Goal: Information Seeking & Learning: Learn about a topic

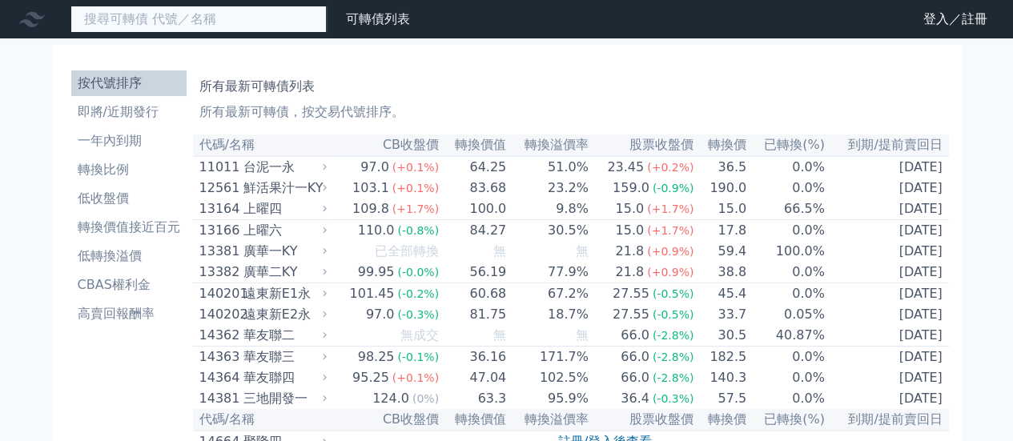
click at [143, 18] on input at bounding box center [198, 19] width 256 height 27
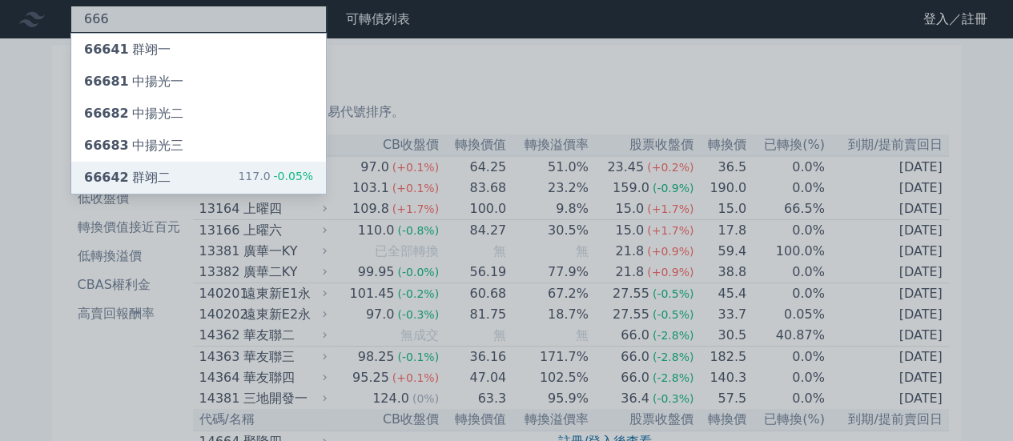
type input "666"
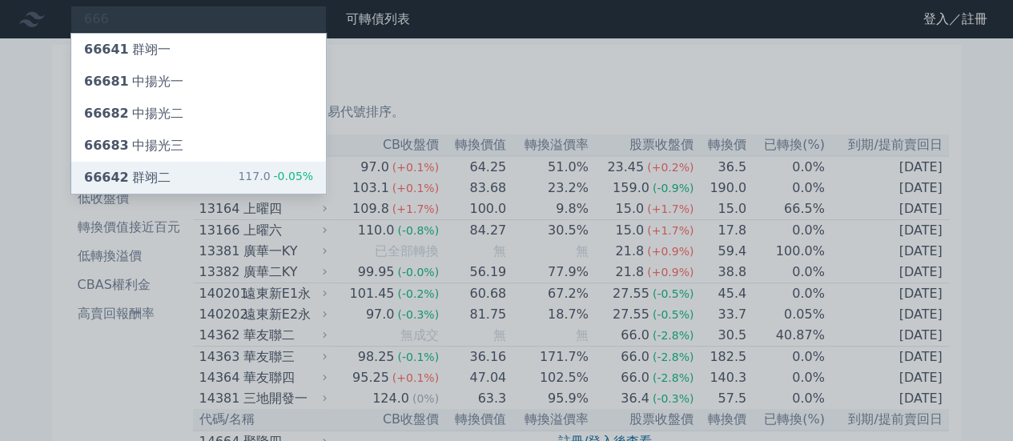
click at [155, 172] on div "66642 群翊二" at bounding box center [127, 177] width 86 height 19
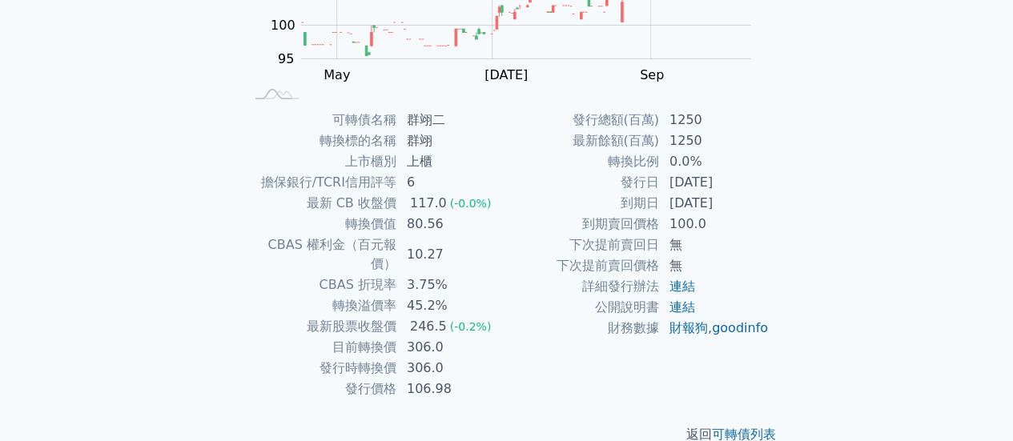
scroll to position [299, 0]
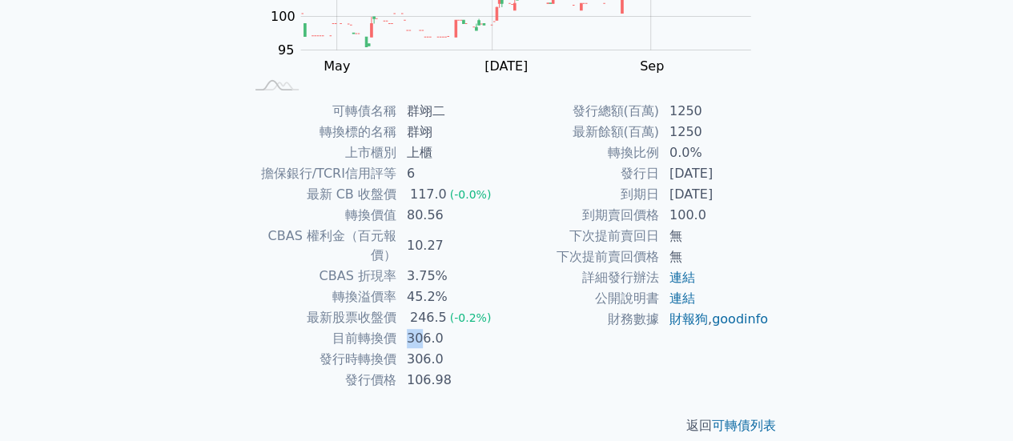
drag, startPoint x: 404, startPoint y: 322, endPoint x: 423, endPoint y: 317, distance: 19.0
click at [423, 328] on td "306.0" at bounding box center [452, 338] width 110 height 21
click at [441, 349] on td "306.0" at bounding box center [452, 359] width 110 height 21
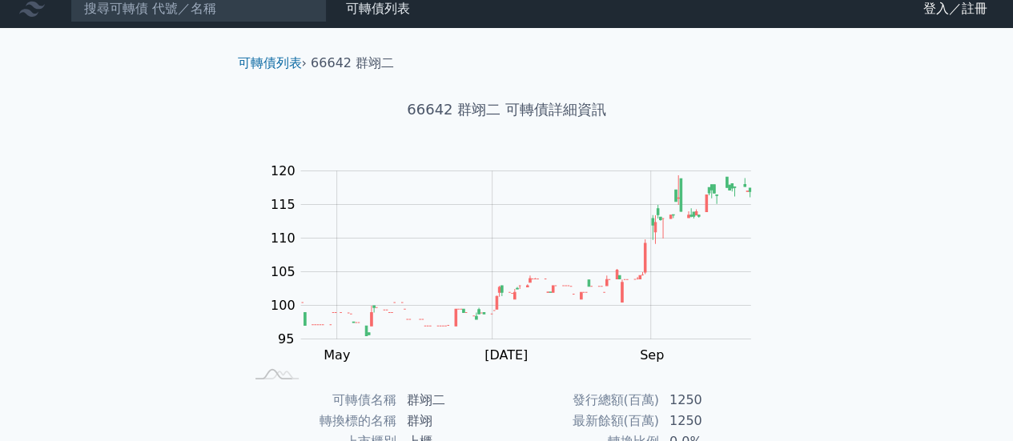
scroll to position [0, 0]
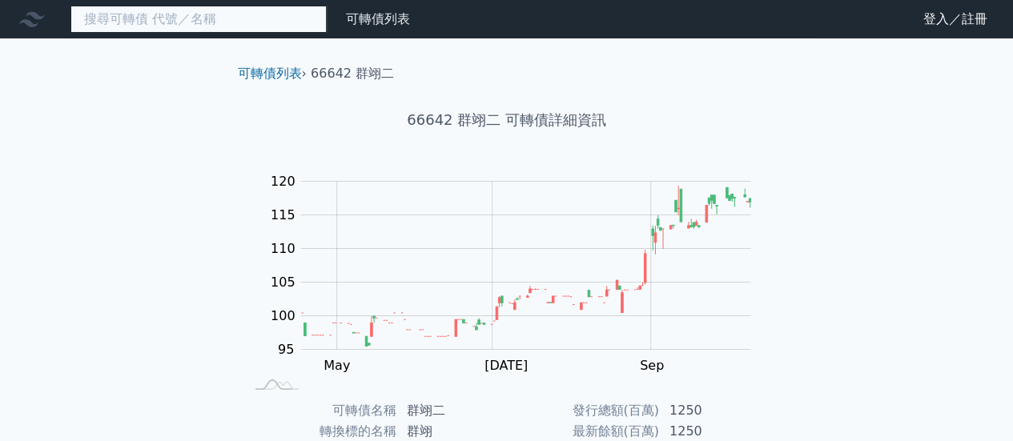
click at [167, 26] on input at bounding box center [198, 19] width 256 height 27
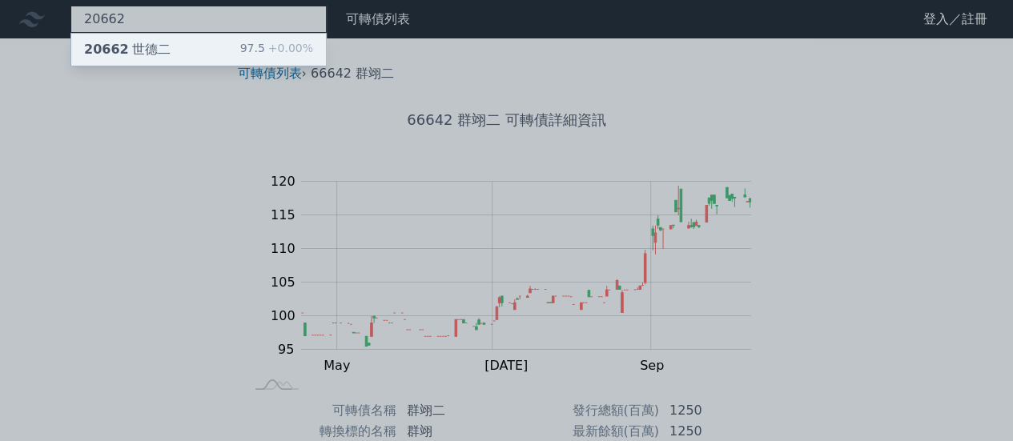
type input "20662"
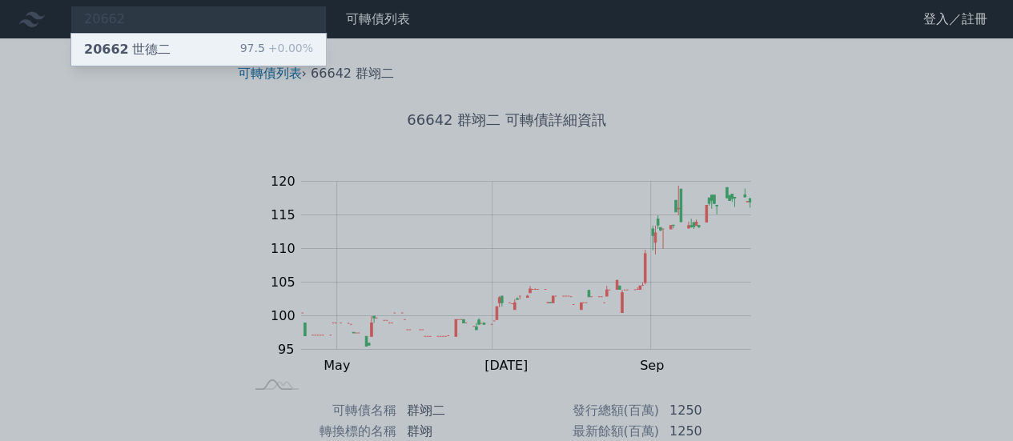
click at [166, 47] on div "20662 世德二 97.5 +0.00%" at bounding box center [198, 50] width 255 height 32
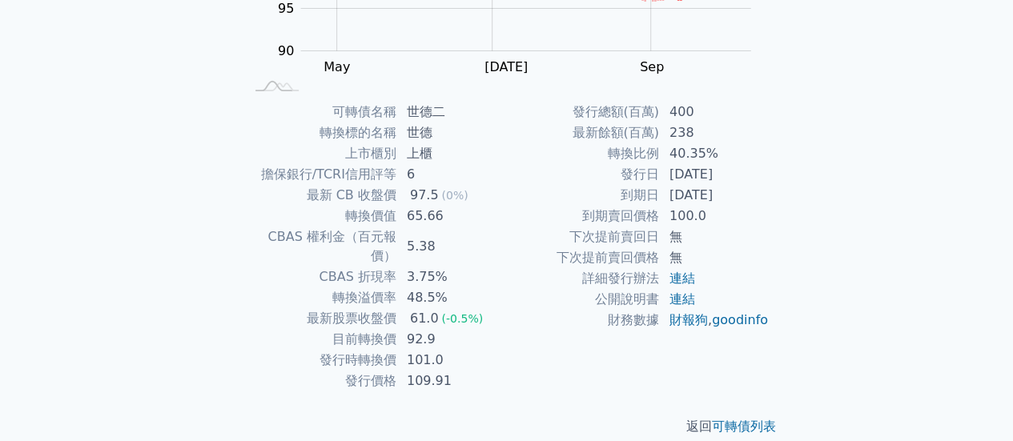
scroll to position [299, 0]
drag, startPoint x: 639, startPoint y: 137, endPoint x: 737, endPoint y: 156, distance: 99.6
click at [737, 156] on tbody "發行總額(百萬) 400 最新餘額(百萬) 238 轉換比例 40.35% 發行日 [DATE] 到期日 [DATE] 到期賣回價格 100.0 下次提前賣回…" at bounding box center [638, 215] width 263 height 229
click at [737, 156] on td "40.35%" at bounding box center [715, 153] width 110 height 21
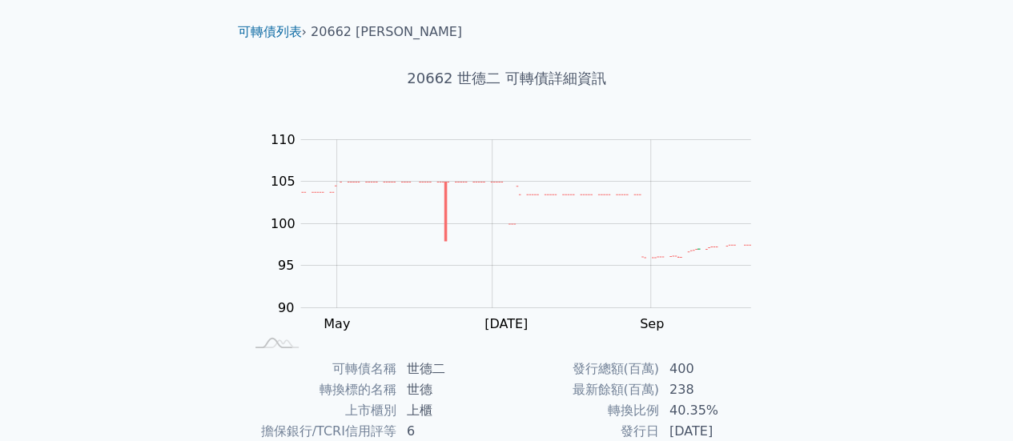
scroll to position [0, 0]
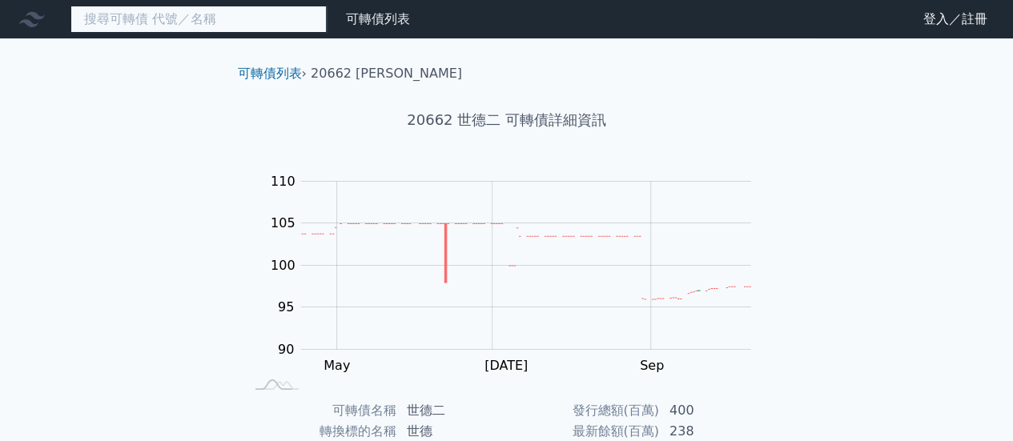
click at [283, 19] on input at bounding box center [198, 19] width 256 height 27
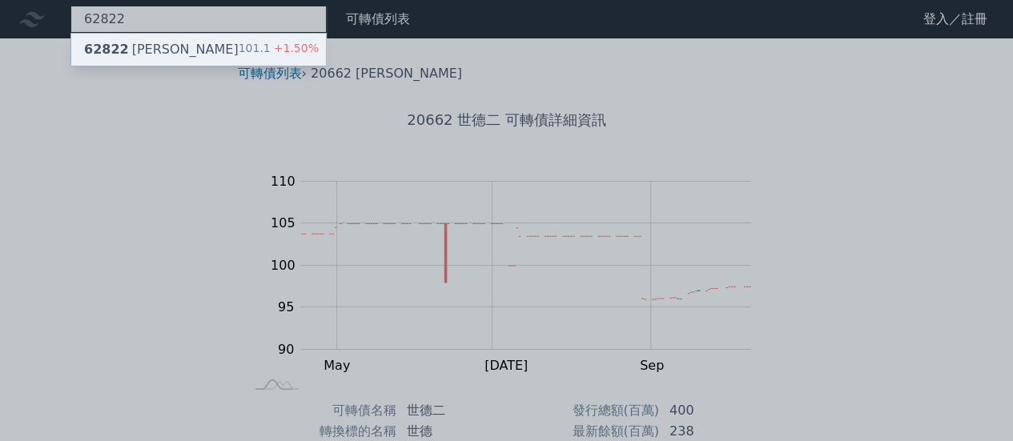
type input "62822"
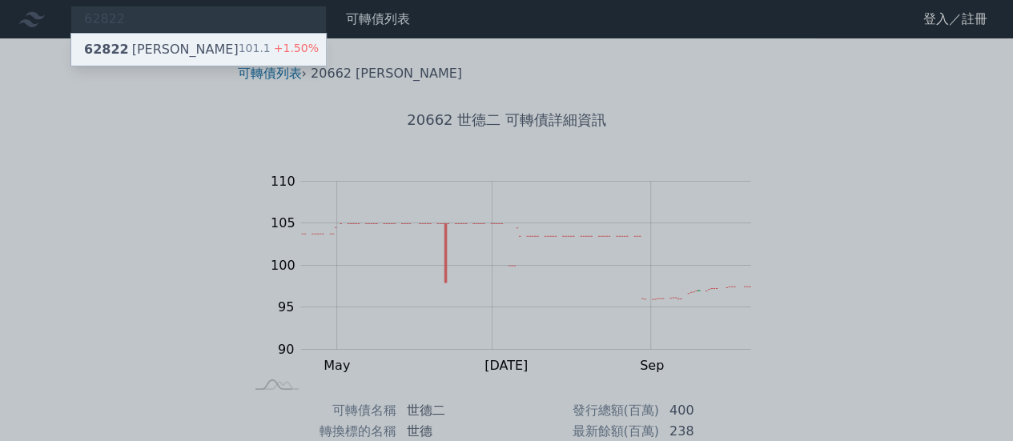
click at [183, 48] on div "62822 [PERSON_NAME]二 101.1 +1.50%" at bounding box center [198, 50] width 255 height 32
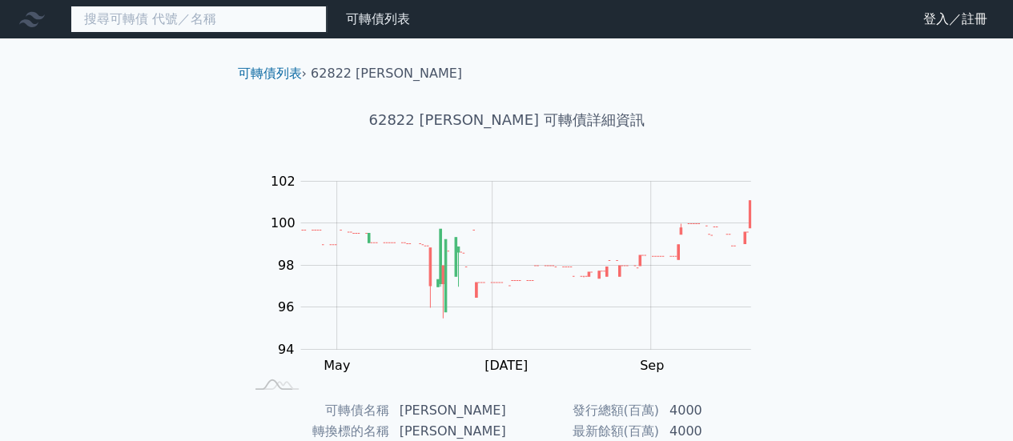
click at [270, 23] on input at bounding box center [198, 19] width 256 height 27
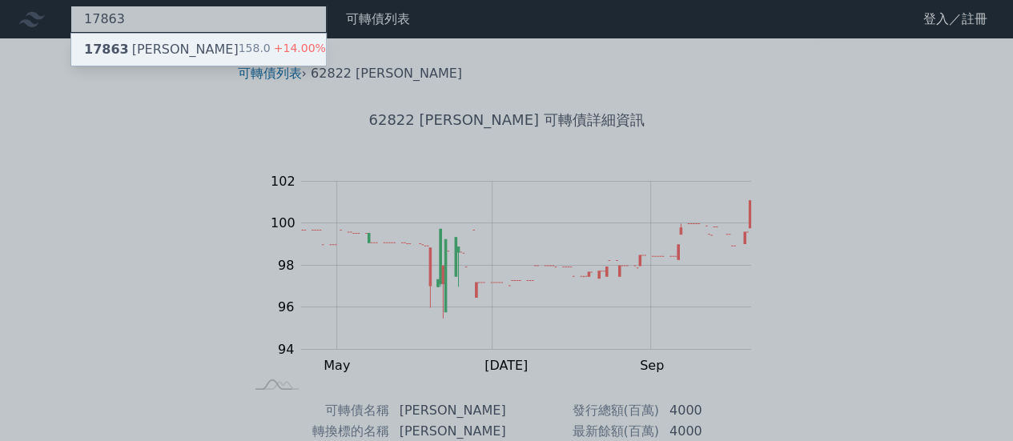
type input "17863"
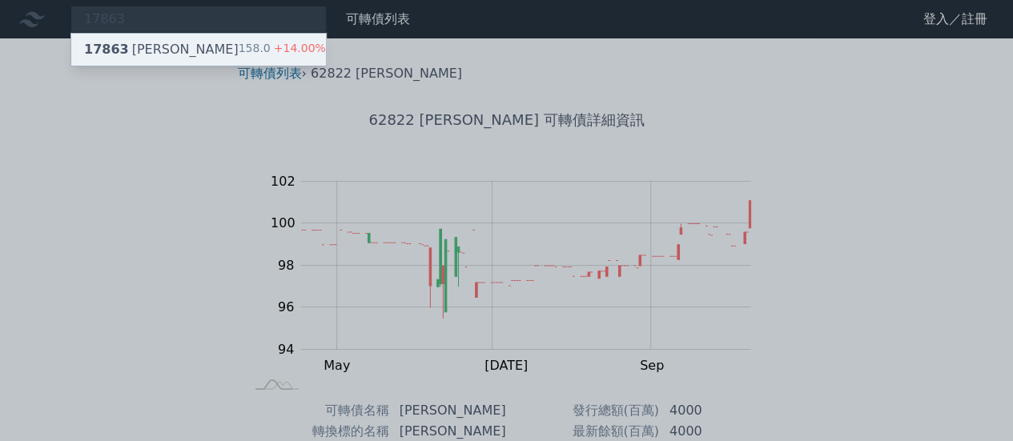
click at [125, 58] on div "17863 [PERSON_NAME]" at bounding box center [161, 49] width 155 height 19
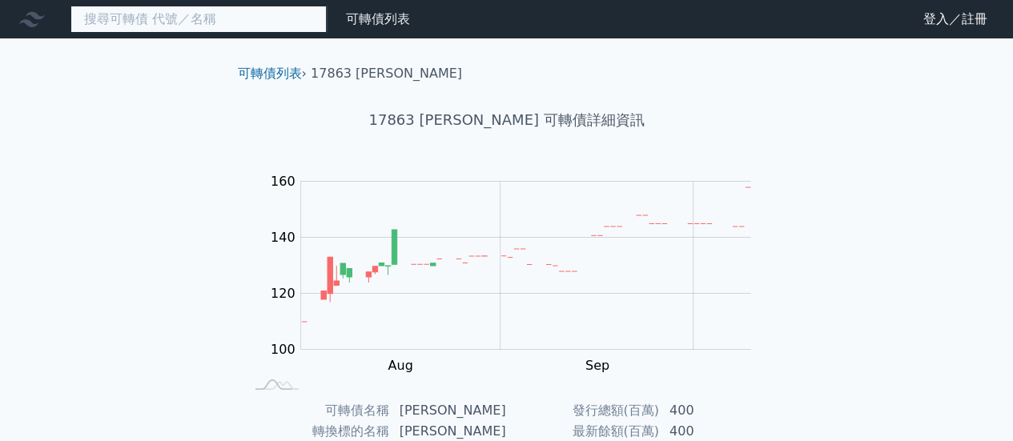
click at [145, 11] on input at bounding box center [198, 19] width 256 height 27
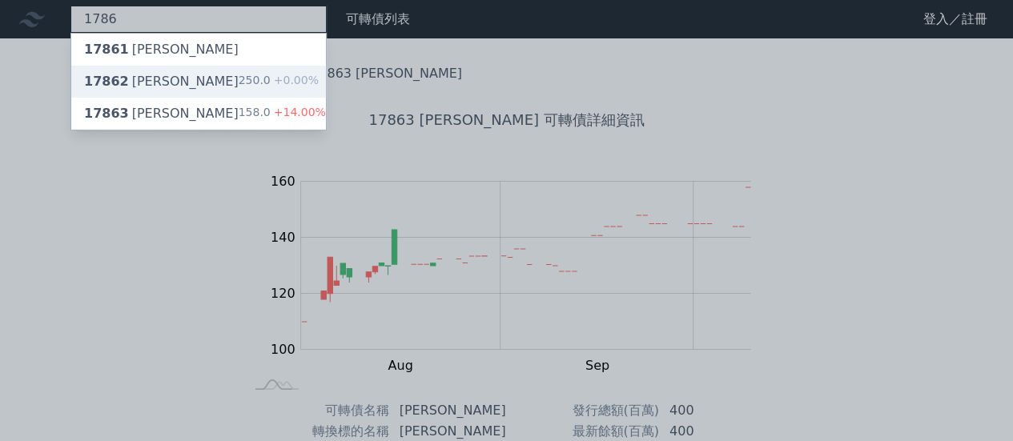
type input "1786"
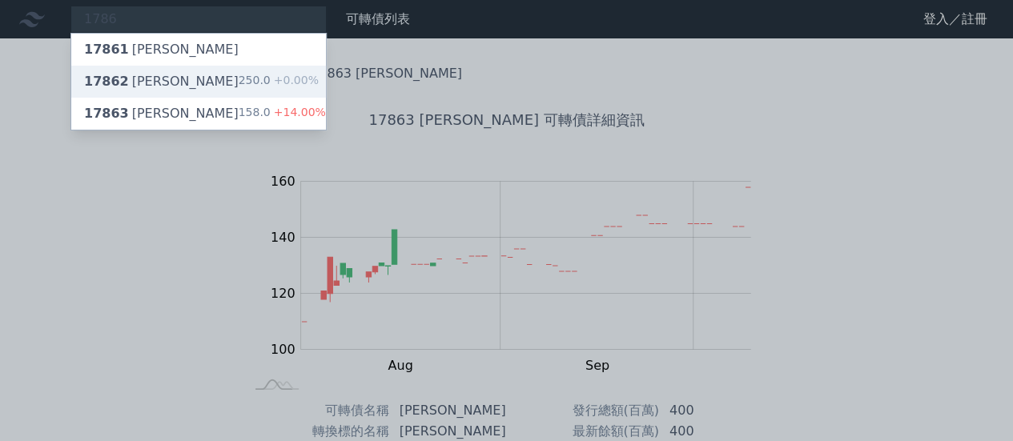
click at [172, 87] on div "17862 [PERSON_NAME]二 250.0 +0.00%" at bounding box center [198, 82] width 255 height 32
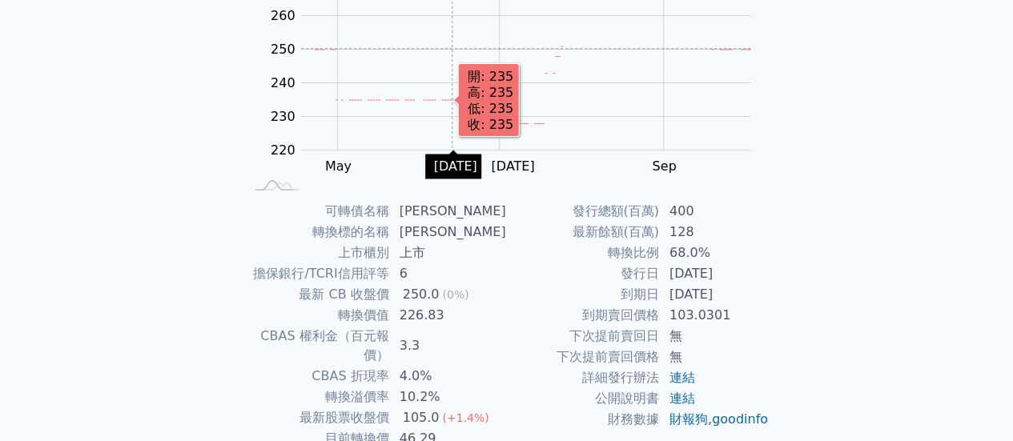
scroll to position [240, 0]
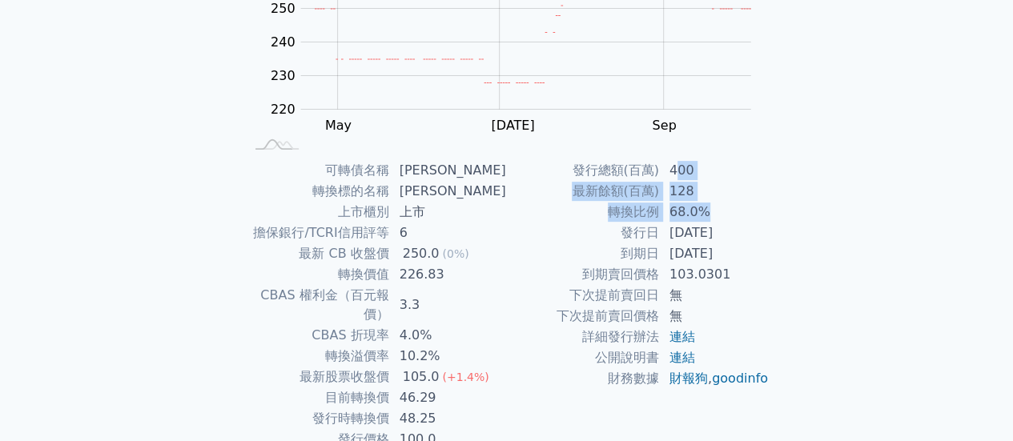
drag, startPoint x: 673, startPoint y: 167, endPoint x: 714, endPoint y: 220, distance: 66.8
click at [714, 220] on tbody "發行總額(百萬) 400 最新餘額(百萬) 128 轉換比例 68.0% 發行日 [DATE] 到期日 [DATE] 到期賣回價格 103.0301 下次提前…" at bounding box center [638, 274] width 263 height 229
click at [714, 220] on td "68.0%" at bounding box center [715, 212] width 110 height 21
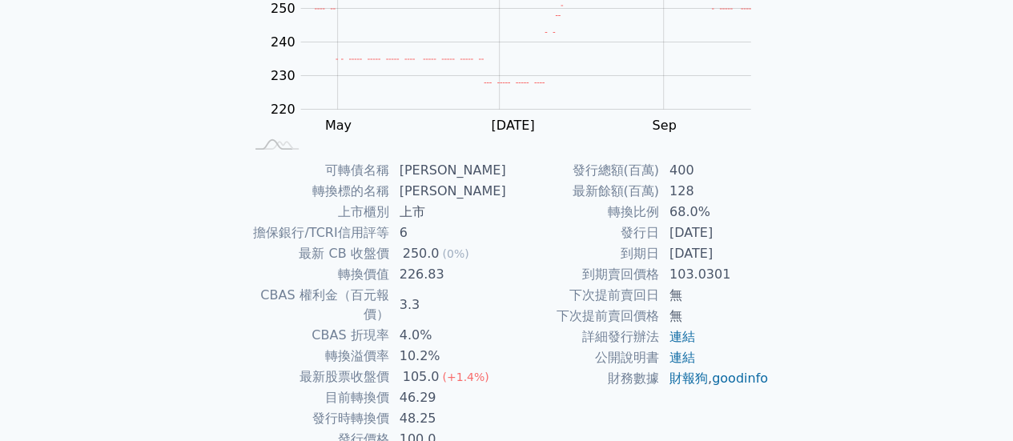
drag, startPoint x: 714, startPoint y: 220, endPoint x: 745, endPoint y: 263, distance: 52.9
click at [745, 263] on tbody "發行總額(百萬) 400 最新餘額(百萬) 128 轉換比例 68.0% 發行日 [DATE] 到期日 [DATE] 到期賣回價格 103.0301 下次提前…" at bounding box center [638, 274] width 263 height 229
click at [745, 263] on td "[DATE]" at bounding box center [715, 253] width 110 height 21
click at [735, 275] on td "103.0301" at bounding box center [715, 274] width 110 height 21
drag, startPoint x: 722, startPoint y: 244, endPoint x: 729, endPoint y: 273, distance: 29.5
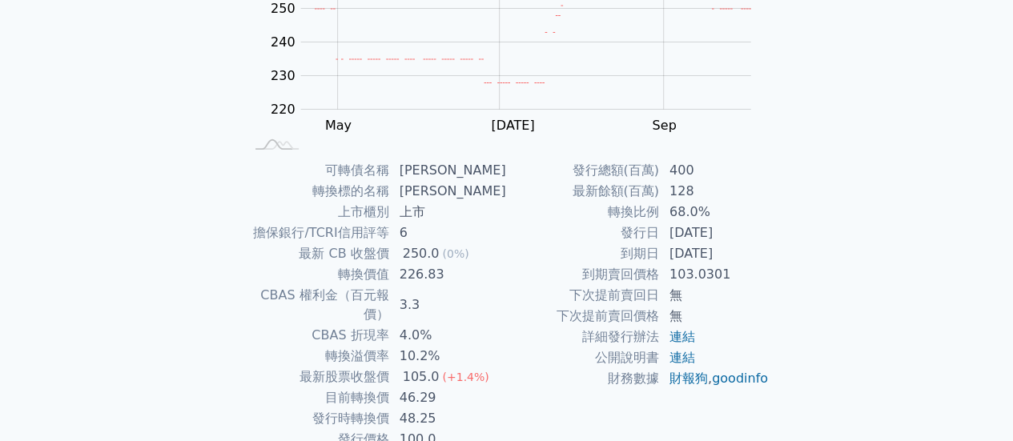
click at [729, 273] on tbody "發行總額(百萬) 400 最新餘額(百萬) 128 轉換比例 68.0% 發行日 [DATE] 到期日 [DATE] 到期賣回價格 103.0301 下次提前…" at bounding box center [638, 274] width 263 height 229
click at [467, 205] on td "上市" at bounding box center [448, 212] width 117 height 21
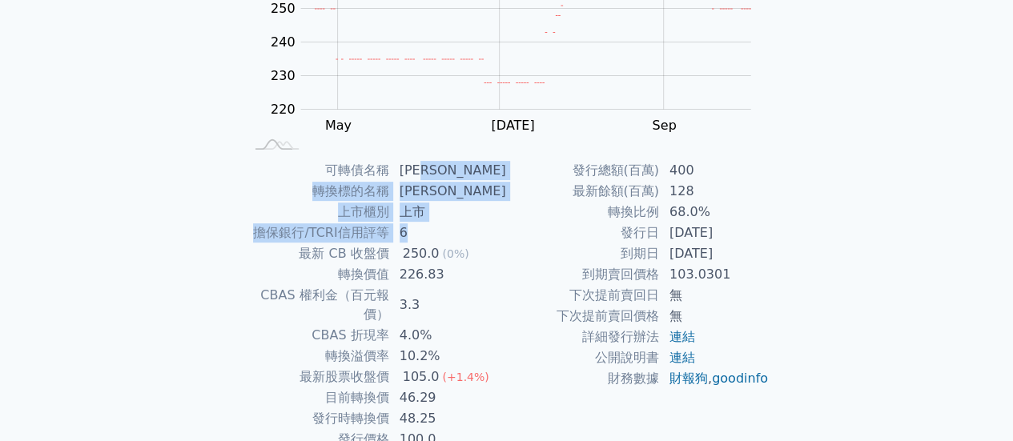
drag, startPoint x: 455, startPoint y: 177, endPoint x: 474, endPoint y: 245, distance: 70.7
click at [472, 240] on tbody "可轉債名稱 科妍二 轉換標的名稱 科妍 上市櫃別 上市 擔保銀行/TCRI信用評等 6 最新 CB 收盤價 250.0 (0%) 轉換價值 226.83 CB…" at bounding box center [375, 305] width 263 height 290
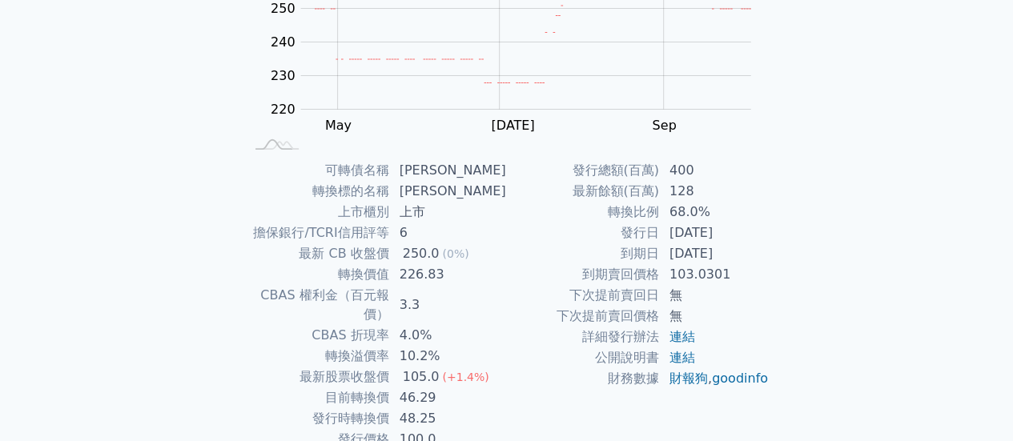
drag, startPoint x: 476, startPoint y: 248, endPoint x: 483, endPoint y: 244, distance: 8.2
click at [477, 248] on td "250.0 (0%)" at bounding box center [448, 253] width 117 height 21
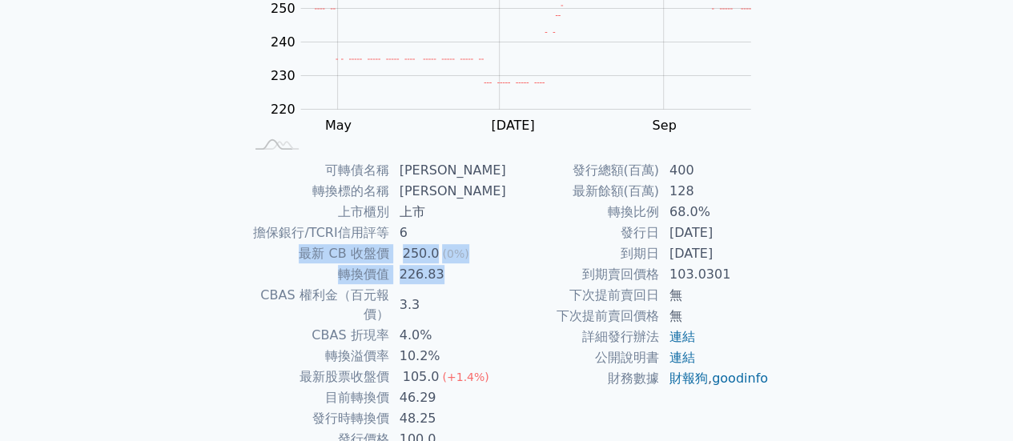
drag, startPoint x: 494, startPoint y: 227, endPoint x: 501, endPoint y: 278, distance: 51.0
click at [502, 276] on tbody "可轉債名稱 科妍二 轉換標的名稱 科妍 上市櫃別 上市 擔保銀行/TCRI信用評等 6 最新 CB 收盤價 250.0 (0%) 轉換價值 226.83 CB…" at bounding box center [375, 305] width 263 height 290
click at [500, 281] on td "226.83" at bounding box center [448, 274] width 117 height 21
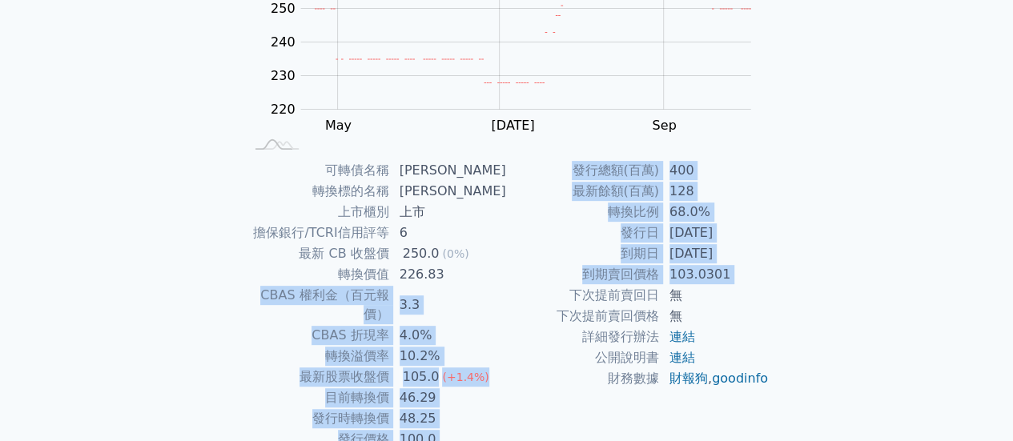
drag, startPoint x: 500, startPoint y: 268, endPoint x: 506, endPoint y: 300, distance: 32.7
click at [507, 302] on div "可轉債名稱 科妍二 轉換標的名稱 科妍 上市櫃別 上市 擔保銀行/TCRI信用評等 6 最新 CB 收盤價 250.0 (0%) 轉換價值 226.83 CB…" at bounding box center [507, 305] width 564 height 290
click at [507, 299] on td "下次提前賣回日" at bounding box center [583, 295] width 153 height 21
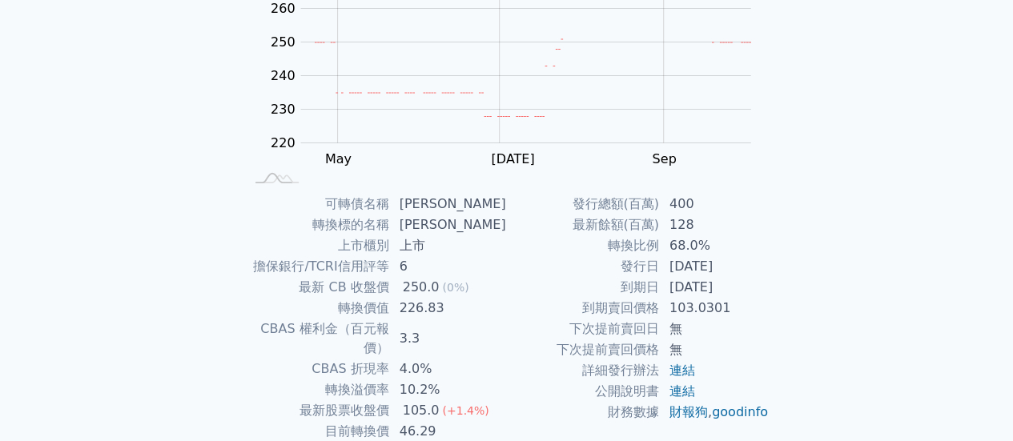
scroll to position [0, 0]
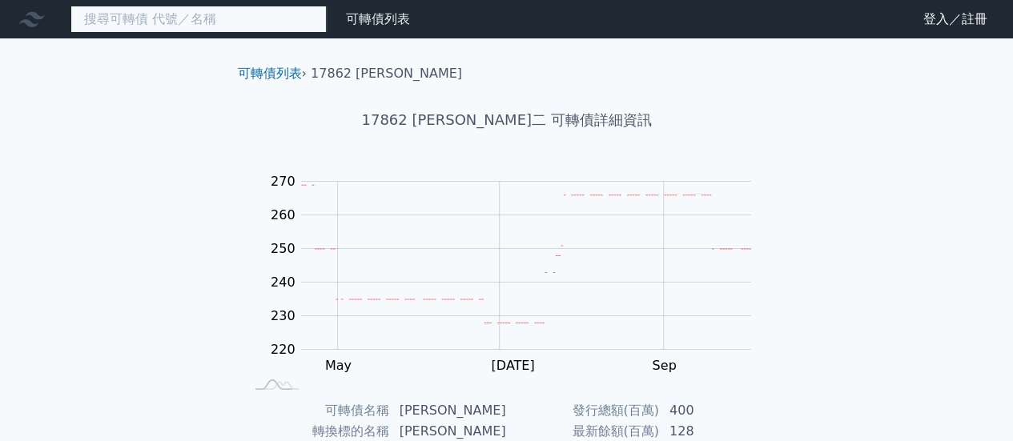
click at [287, 23] on input at bounding box center [198, 19] width 256 height 27
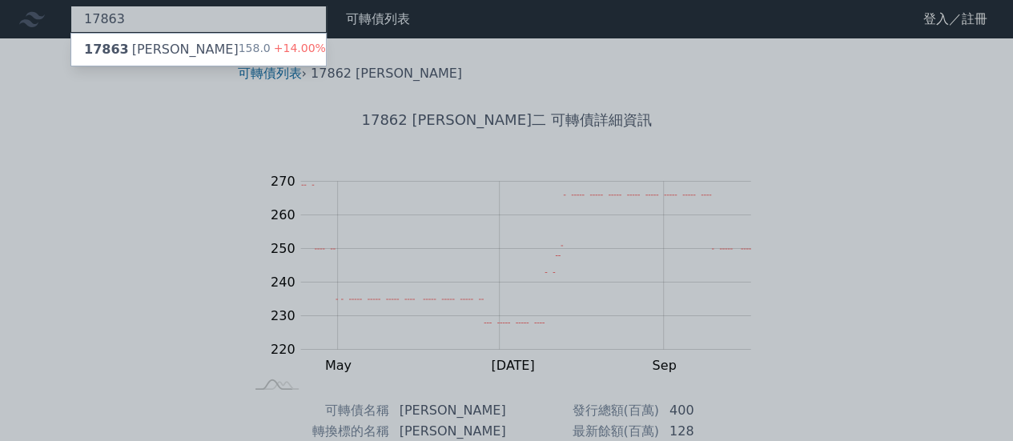
type input "17863"
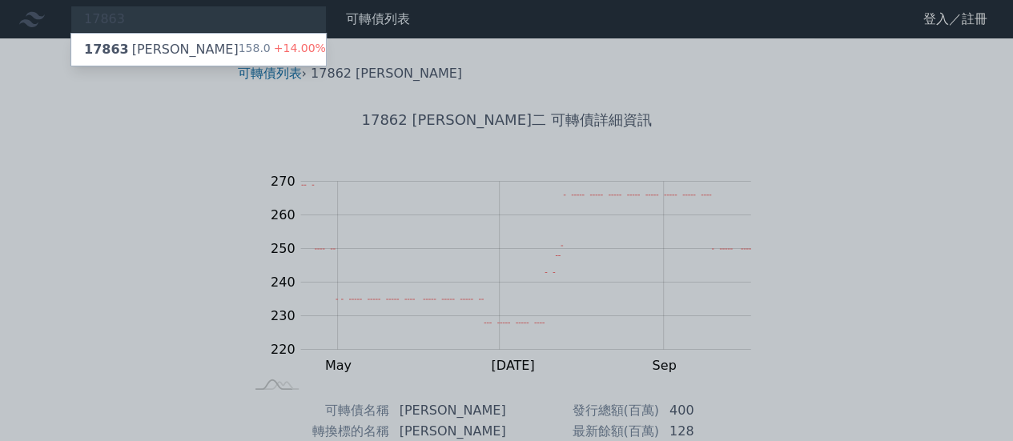
click at [172, 66] on div at bounding box center [506, 220] width 1013 height 441
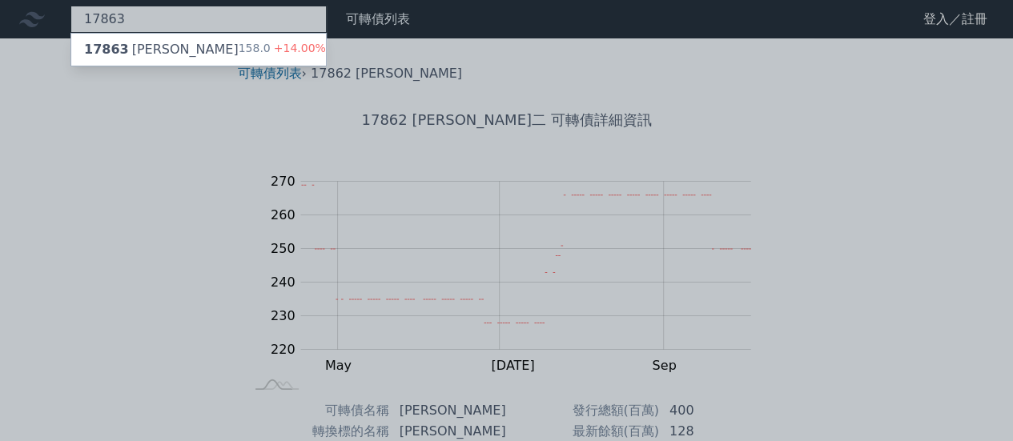
click at [123, 22] on div "17863 17863 科妍三 158.0 +14.00%" at bounding box center [198, 19] width 256 height 27
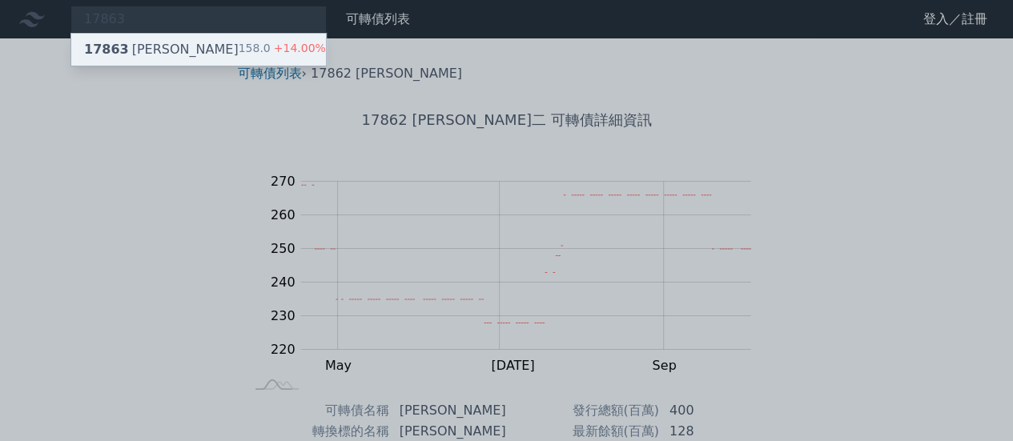
click at [125, 48] on div "17863 [PERSON_NAME]" at bounding box center [161, 49] width 155 height 19
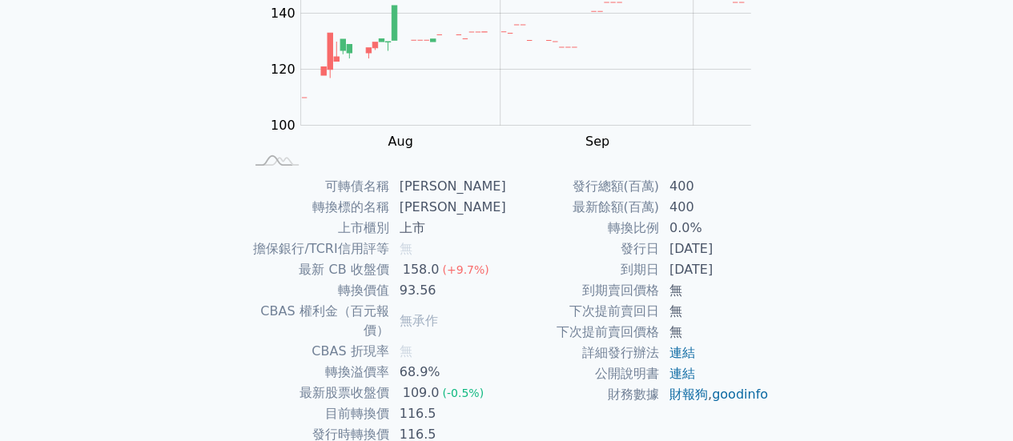
scroll to position [219, 0]
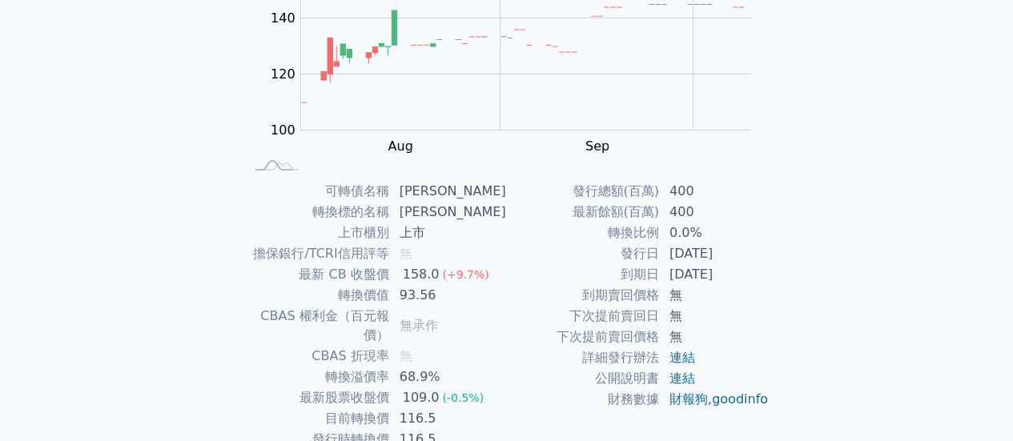
drag, startPoint x: 0, startPoint y: 217, endPoint x: 25, endPoint y: 205, distance: 27.6
click at [0, 217] on div "可轉債列表 財務數據 可轉債列表 財務數據 登入／註冊 登入／註冊 可轉債列表 › 17863 [PERSON_NAME] 17863 [PERSON_NAM…" at bounding box center [506, 161] width 1013 height 761
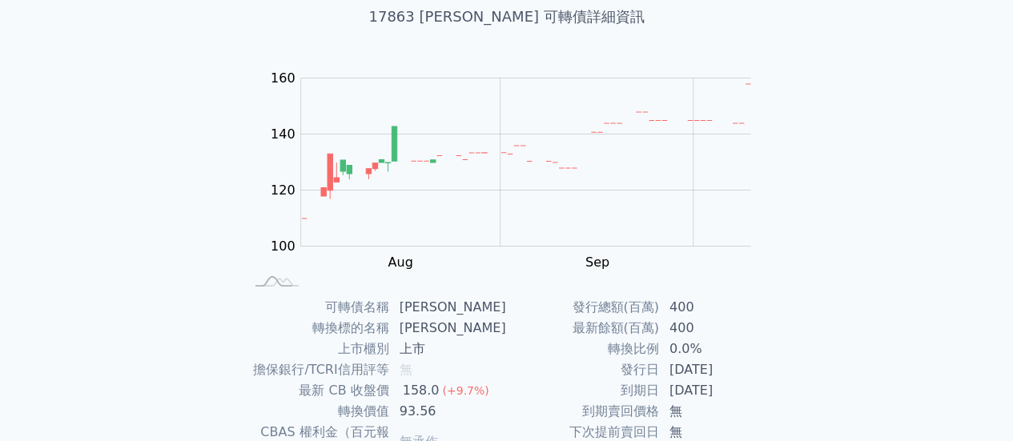
scroll to position [0, 0]
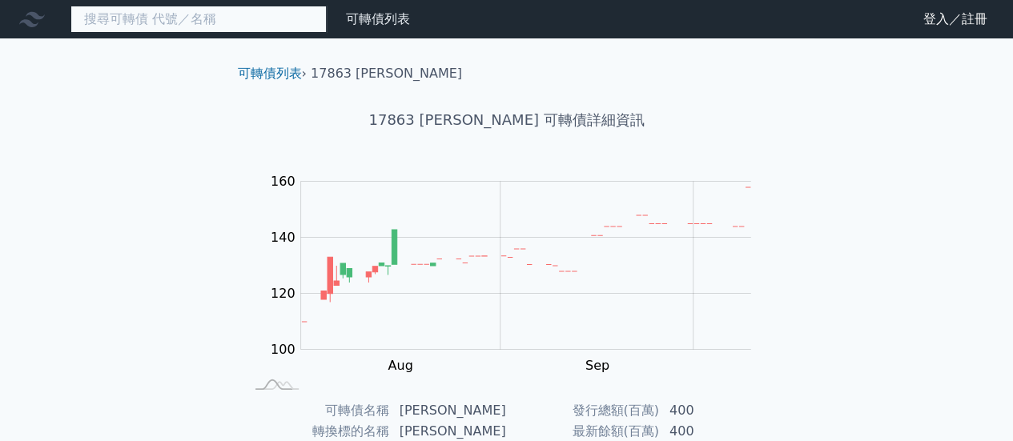
click at [181, 24] on input at bounding box center [198, 19] width 256 height 27
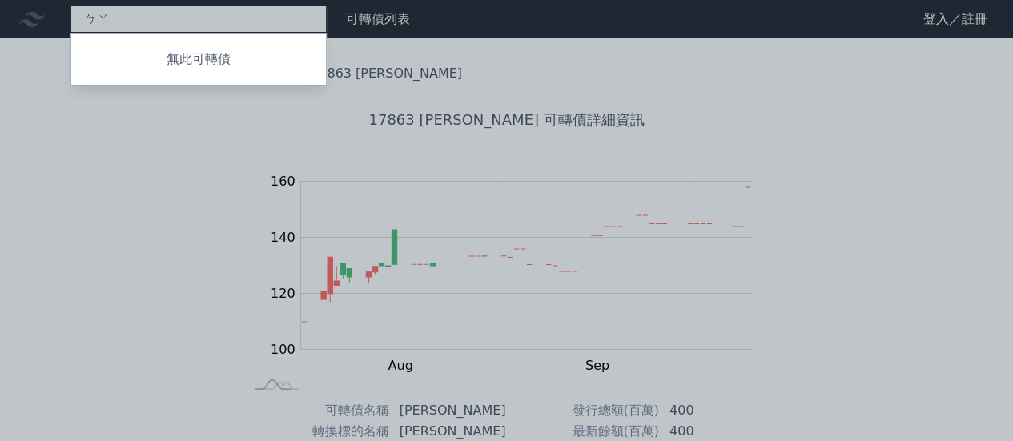
type input "ㄓㄚ"
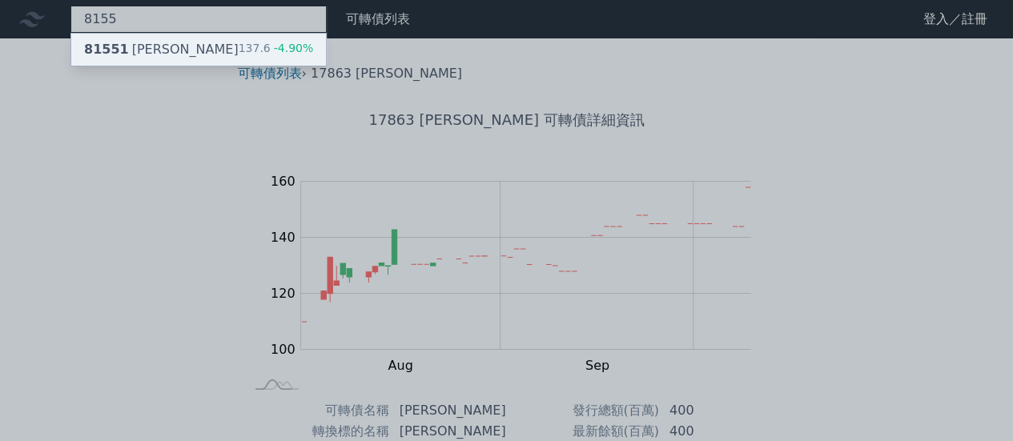
type input "8155"
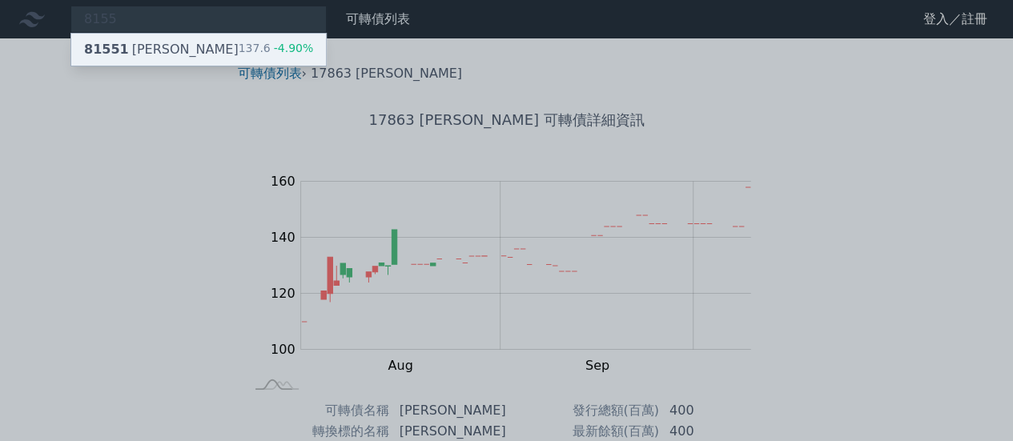
click at [167, 47] on div "81551 博智一 137.6 -4.90%" at bounding box center [198, 50] width 255 height 32
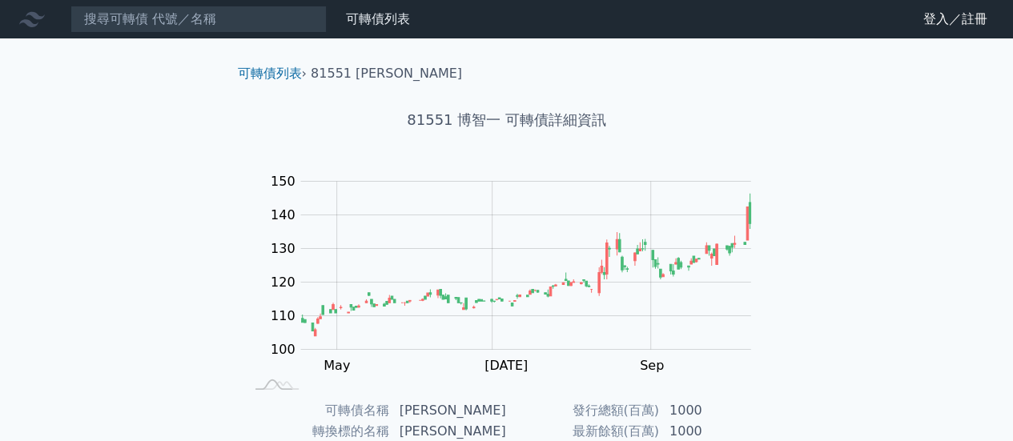
click at [206, 197] on div "可轉債列表 › 81551 博智一 81551 博智一 可轉債詳細資訊 Zoom Out 100 80 90 100 110 120 130 140 150 …" at bounding box center [506, 399] width 615 height 722
